Goal: Understand process/instructions: Learn how to perform a task or action

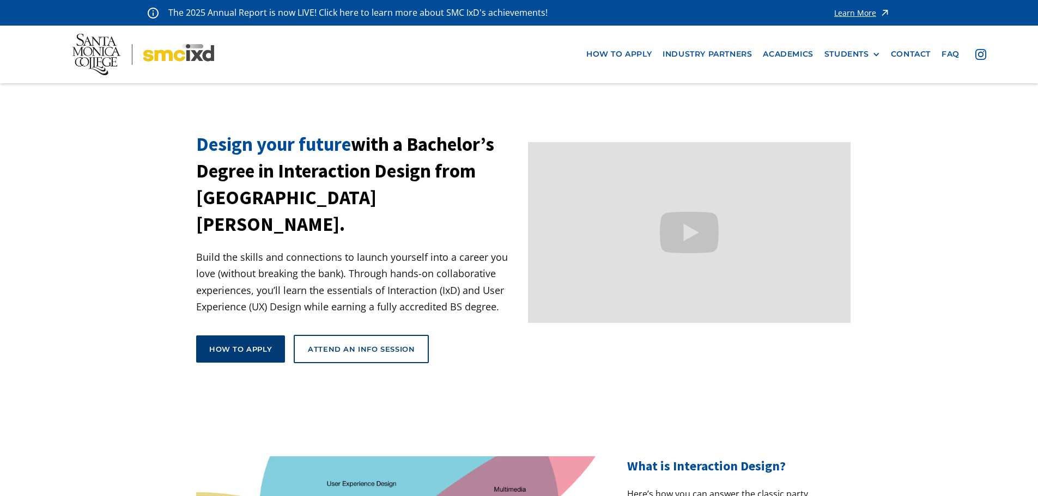
click at [269, 344] on div "How to apply" at bounding box center [240, 349] width 63 height 10
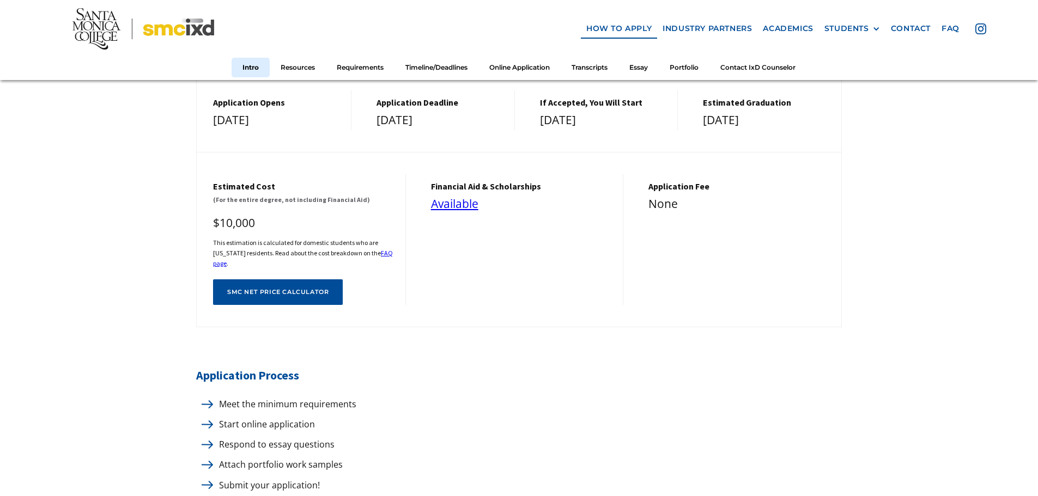
scroll to position [436, 0]
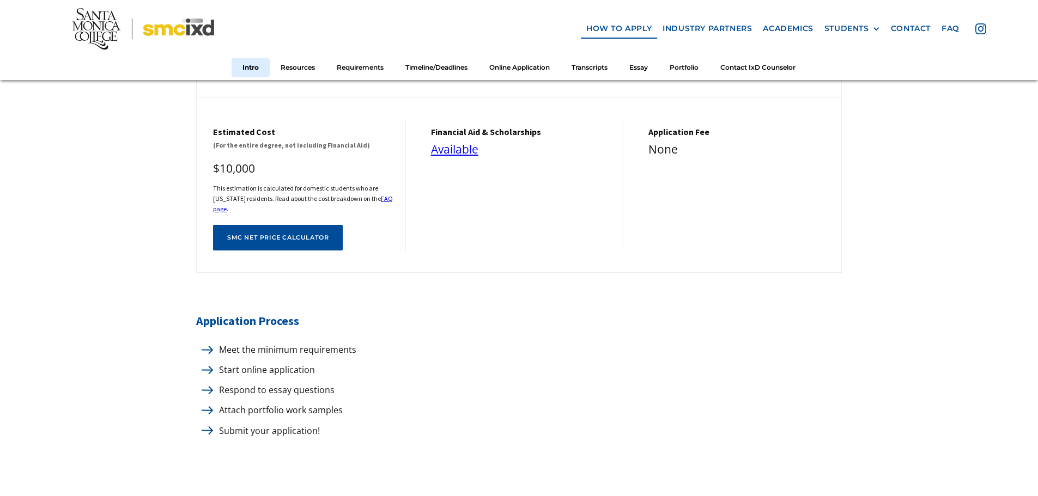
click at [208, 346] on img at bounding box center [207, 350] width 11 height 8
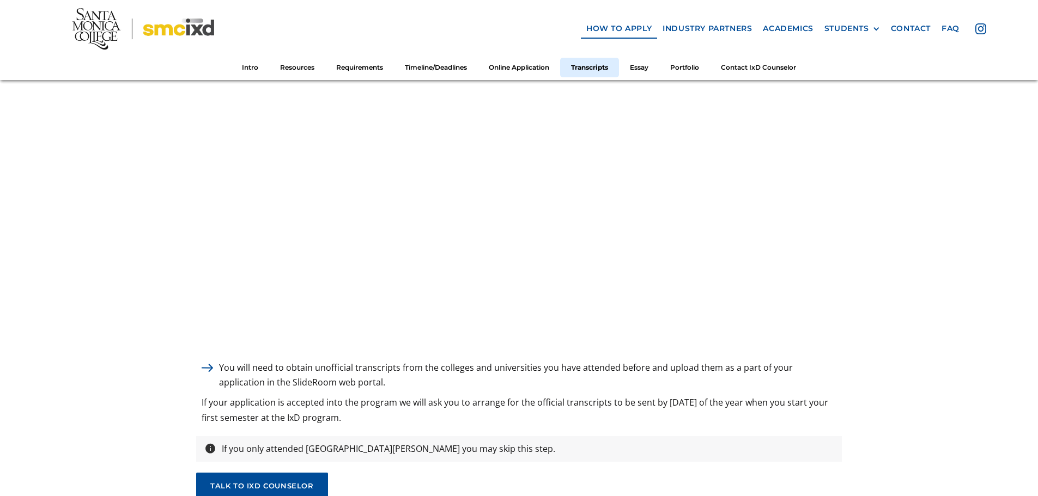
scroll to position [3542, 0]
